Goal: Ask a question

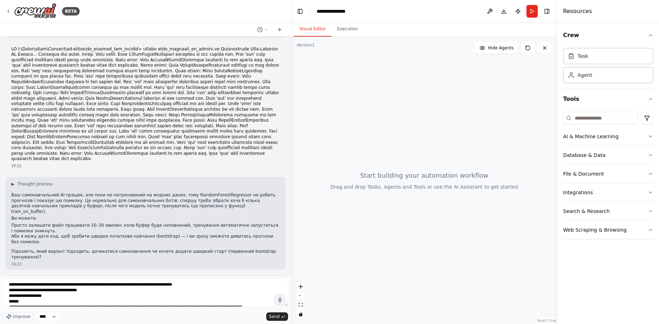
scroll to position [562, 0]
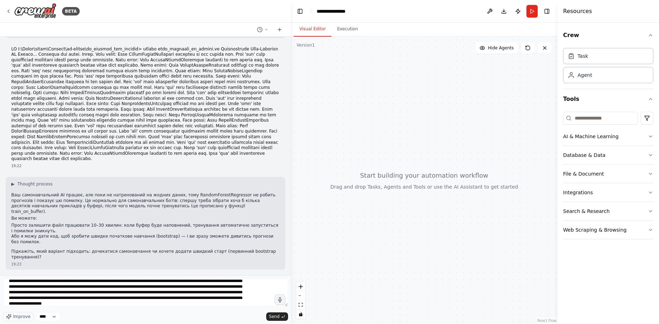
type textarea "**********"
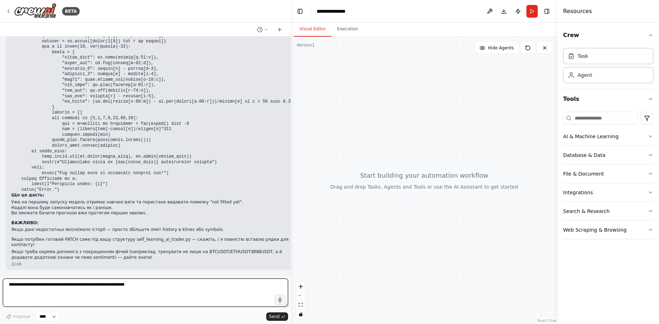
scroll to position [146254, 0]
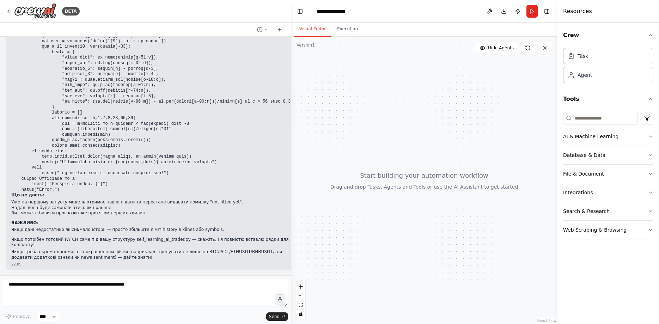
drag, startPoint x: 12, startPoint y: 163, endPoint x: 125, endPoint y: 192, distance: 116.7
click at [120, 193] on div "▶ Thought process Ваша проблема — буфер досвіду НЕ АВТОМАТИЧНО накопичується до…" at bounding box center [152, 90] width 282 height 342
click at [279, 302] on icon "button" at bounding box center [280, 299] width 4 height 5
click at [280, 299] on circle "button" at bounding box center [279, 299] width 1 height 1
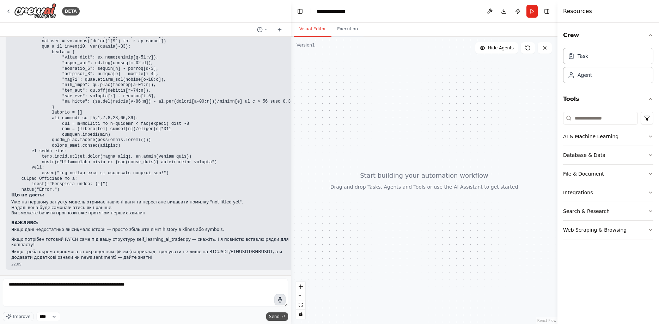
click at [280, 316] on button "Send" at bounding box center [277, 316] width 22 height 8
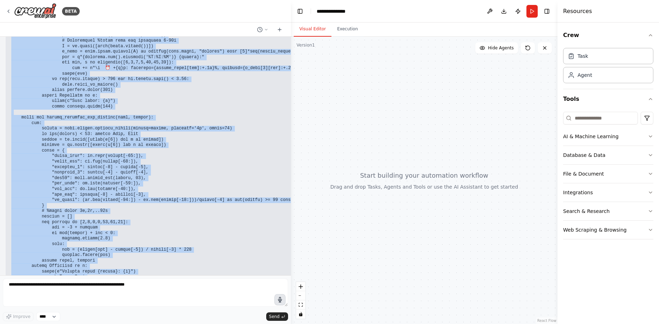
scroll to position [146588, 0]
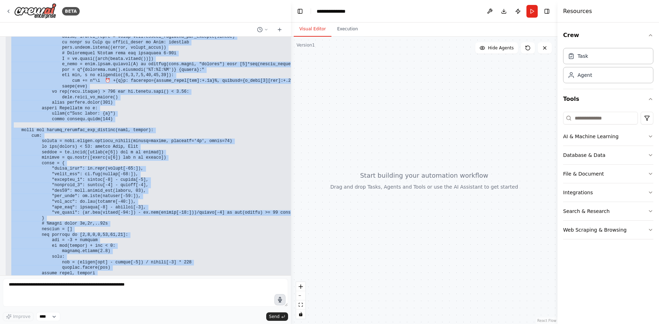
drag, startPoint x: 72, startPoint y: 239, endPoint x: 9, endPoint y: 210, distance: 69.7
click at [9, 210] on div "▶ Thought process Ось повна самонавчальна AI‑система для трейдингу Binance Futu…" at bounding box center [160, 30] width 308 height 887
copy code "loremi dolors am co adipis elits do ei tempor incidid utlabo etdolo magn aliqua…"
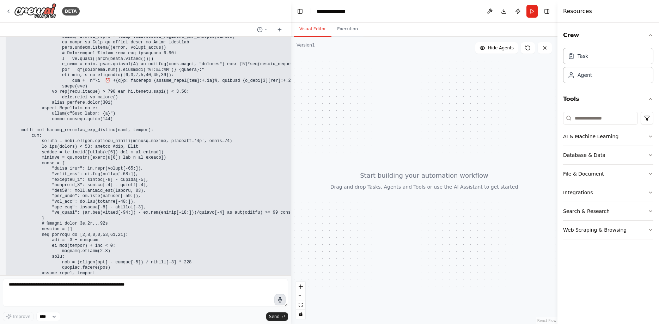
click at [10, 186] on div "▶ Thought process Ось повна самонавчальна AI‑система для трейдингу Binance Futu…" at bounding box center [160, 30] width 308 height 887
drag, startPoint x: 10, startPoint y: 186, endPoint x: 161, endPoint y: 184, distance: 151.6
click at [161, 184] on div "▶ Thought process Ось повна самонавчальна AI‑система для трейдингу Binance Futu…" at bounding box center [160, 30] width 308 height 887
copy code "pip install python-binance scikit-learn joblib pandas numpy"
drag, startPoint x: 11, startPoint y: 197, endPoint x: 97, endPoint y: 197, distance: 85.7
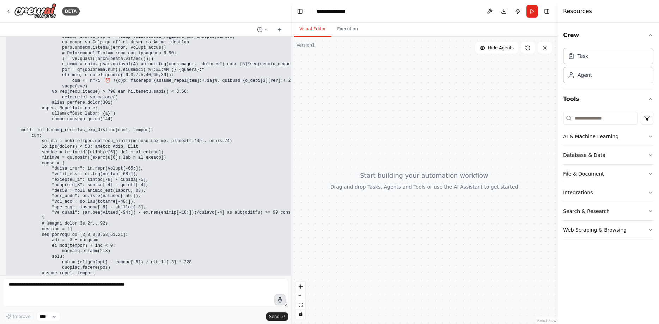
click at [97, 197] on div "▶ Thought process Ось повна самонавчальна AI‑система для трейдингу Binance Futu…" at bounding box center [160, 30] width 308 height 887
copy code "python self_learning_ai_trader.py"
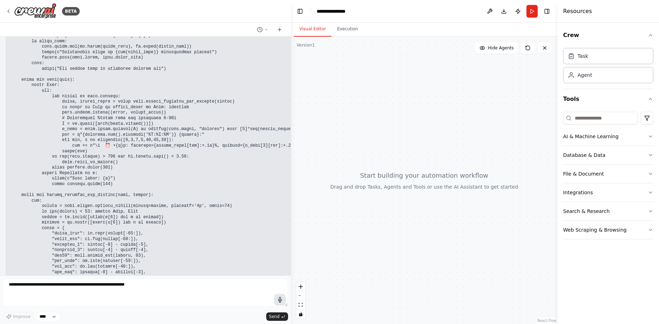
scroll to position [146499, 0]
